Goal: Browse casually

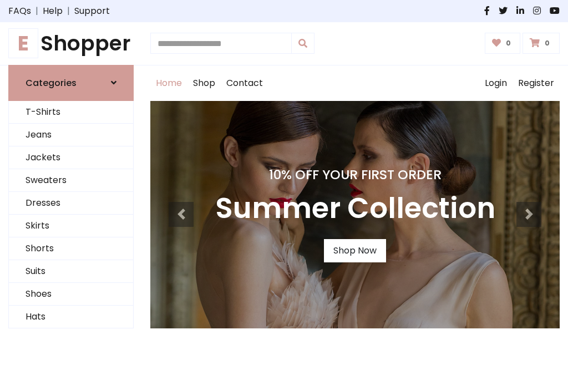
click at [284, 182] on h4 "10% Off Your First Order" at bounding box center [355, 175] width 280 height 16
click at [354, 250] on link "Shop Now" at bounding box center [355, 250] width 62 height 23
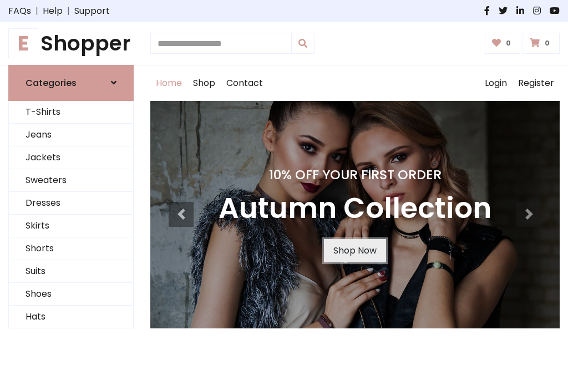
click at [354, 250] on link "Shop Now" at bounding box center [355, 250] width 62 height 23
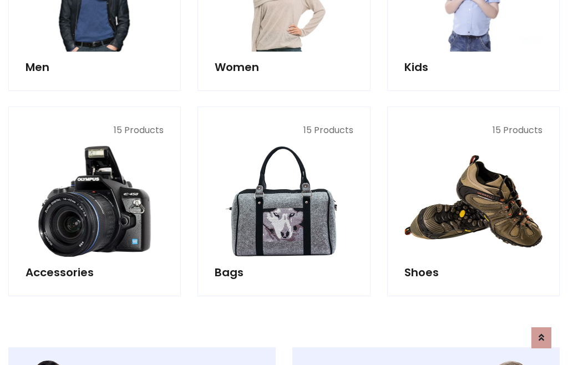
scroll to position [1106, 0]
